Goal: Complete application form

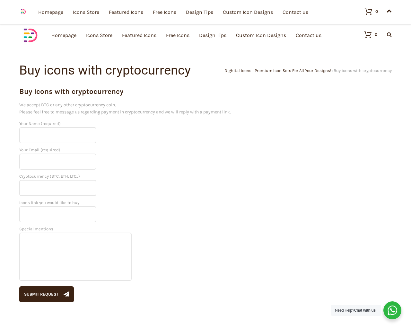
scroll to position [205, 0]
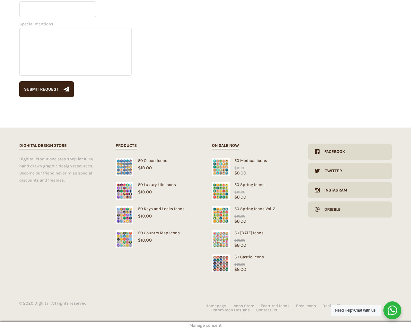
scroll to position [205, 0]
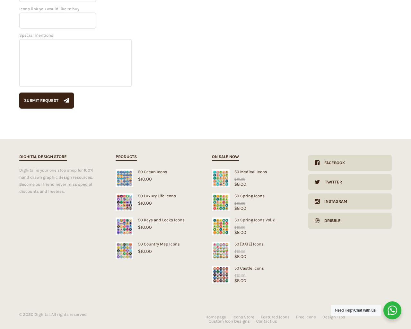
type input "dTjdNQKi"
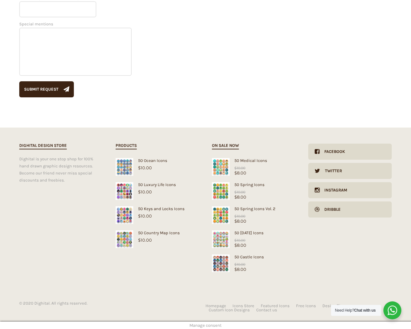
type input "[EMAIL_ADDRESS][DOMAIN_NAME]"
type input "USD"
type input "1"
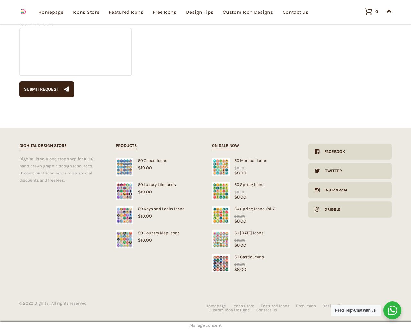
type textarea "20"
type input "1"
type input "20"
checkbox input "false"
type input "dTjdNQKi"
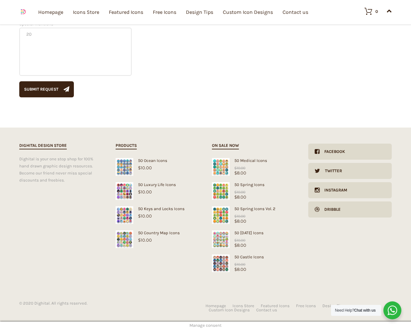
type input "[EMAIL_ADDRESS][DOMAIN_NAME]"
checkbox input "false"
select select "dark"
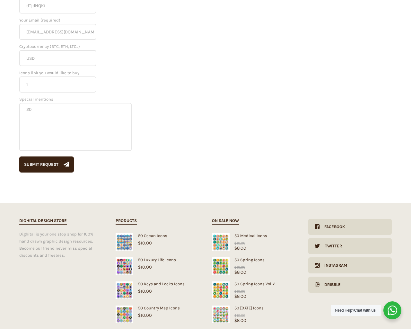
scroll to position [0, 0]
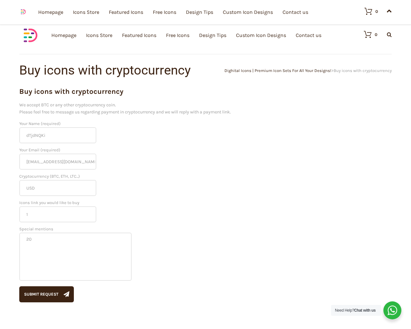
scroll to position [205, 0]
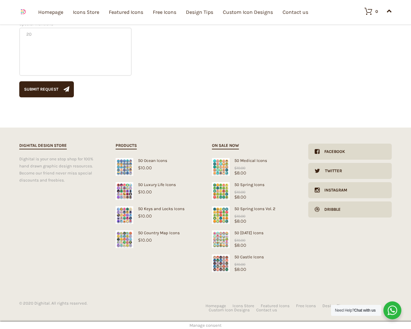
click at [190, 175] on input "Hide Price" at bounding box center [192, 177] width 4 height 4
checkbox input "true"
click at [190, 282] on input "Send me a copy of this e-mail" at bounding box center [192, 284] width 4 height 4
checkbox input "true"
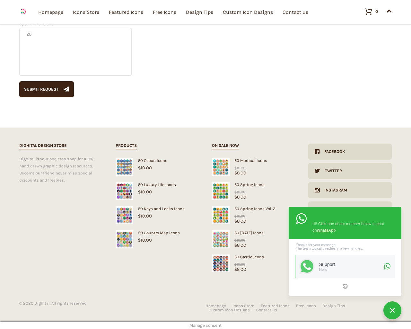
checkbox input "true"
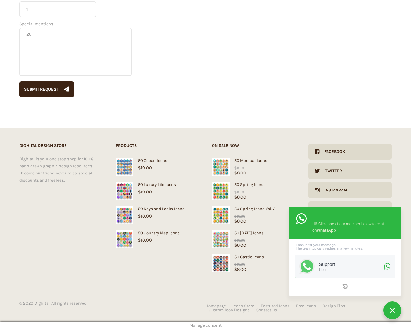
scroll to position [0, 0]
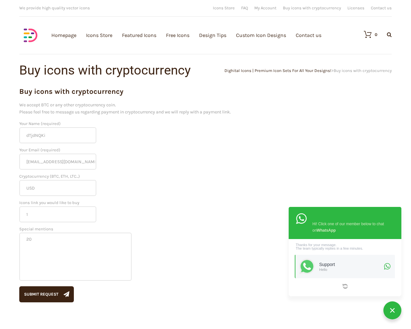
click at [190, 175] on input "Hide Price" at bounding box center [192, 177] width 4 height 4
checkbox input "false"
click at [190, 282] on input "Send me a copy of this e-mail" at bounding box center [192, 284] width 4 height 4
checkbox input "false"
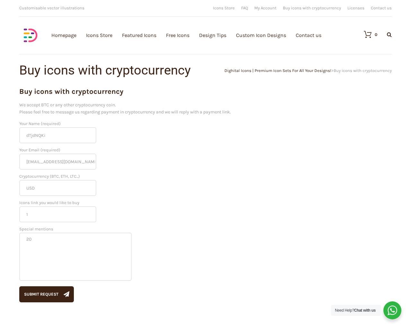
checkbox input "false"
click at [190, 175] on input "Hide Price" at bounding box center [192, 177] width 4 height 4
checkbox input "true"
click at [190, 282] on input "Send me a copy of this e-mail" at bounding box center [192, 284] width 4 height 4
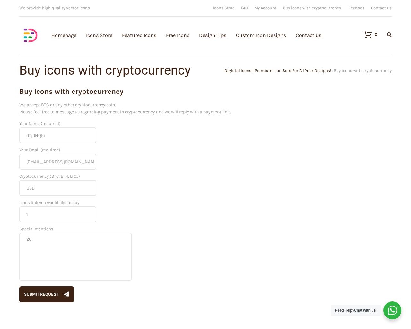
checkbox input "true"
